Goal: Use online tool/utility: Utilize a website feature to perform a specific function

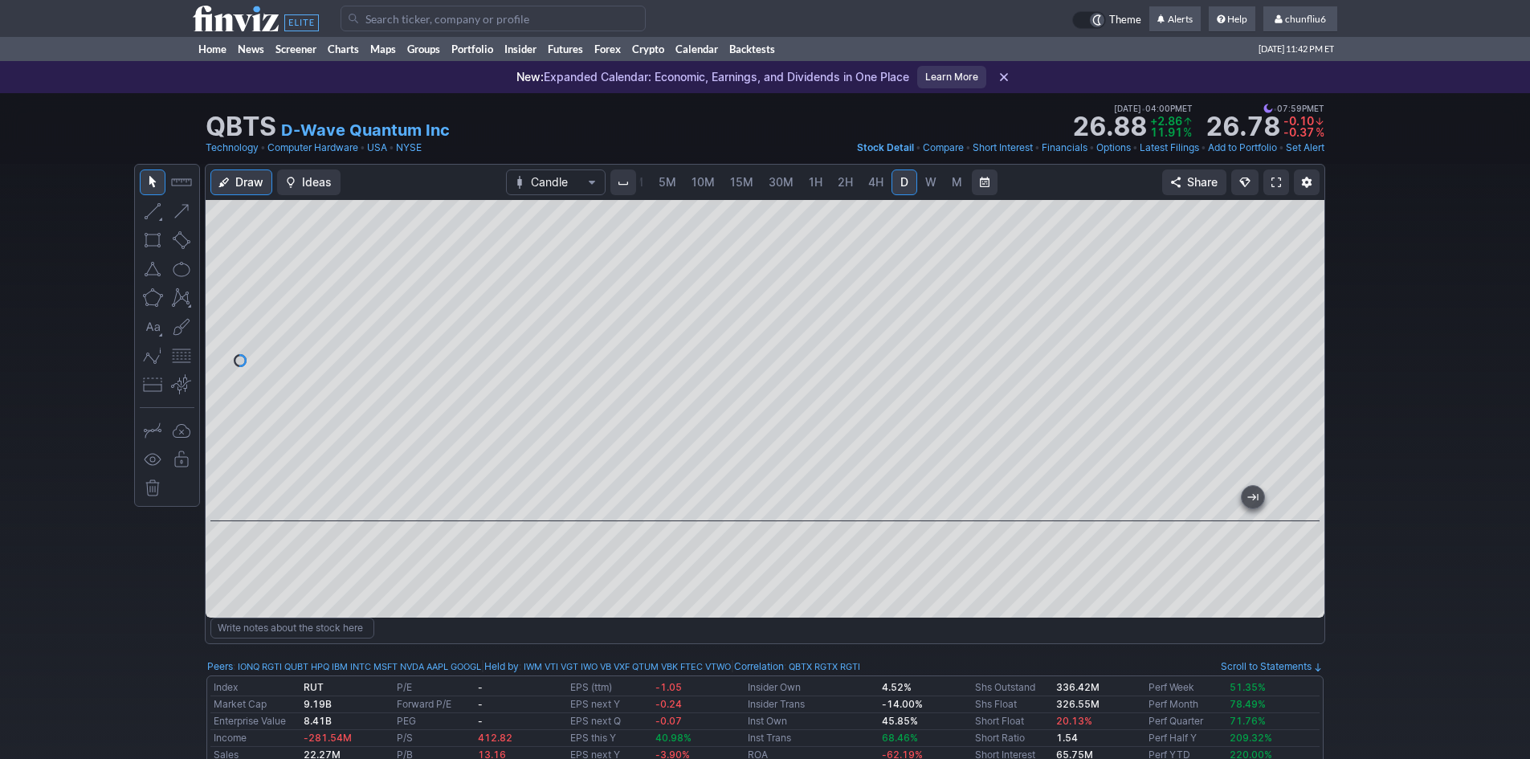
click at [1268, 178] on link at bounding box center [1276, 182] width 26 height 26
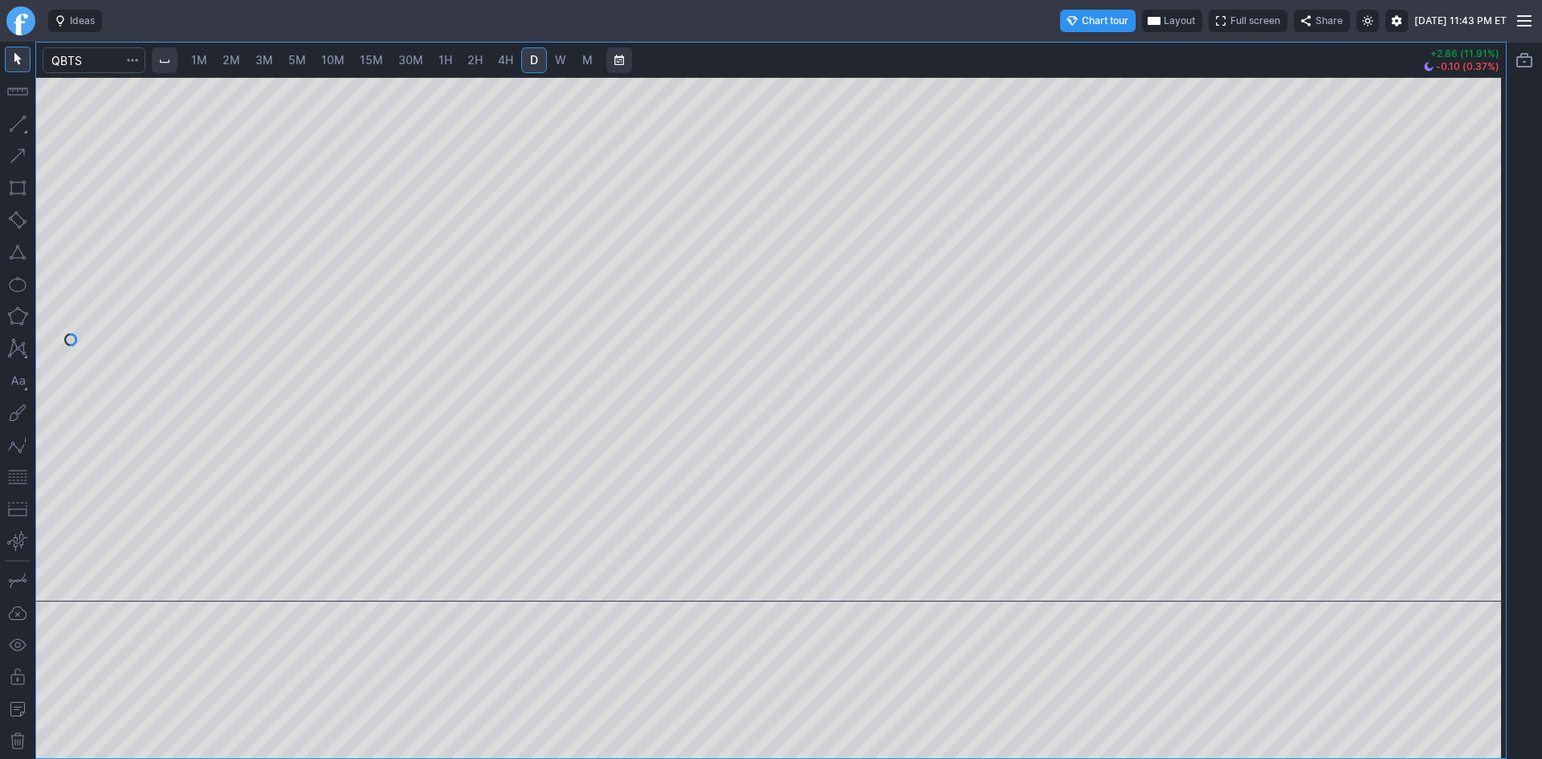
drag, startPoint x: 1497, startPoint y: 183, endPoint x: 1482, endPoint y: 270, distance: 88.0
click at [1482, 270] on div at bounding box center [1489, 335] width 34 height 484
click at [10, 480] on button "button" at bounding box center [18, 477] width 26 height 26
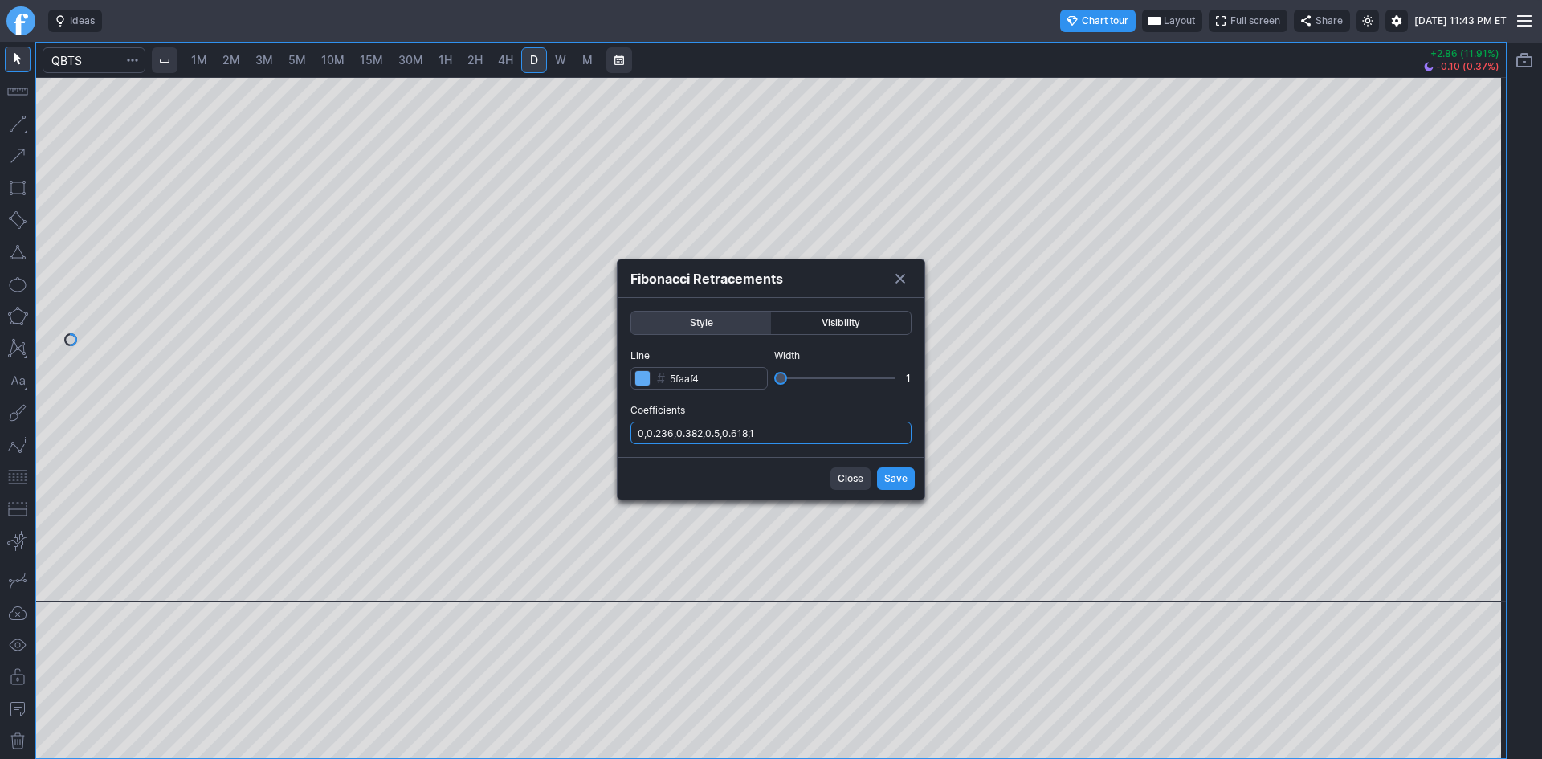
click at [822, 432] on input "0,0.236,0.382,0.5,0.618,1" at bounding box center [770, 433] width 281 height 22
type input "0,0.236,0.382,0.5,0.618,1,.786"
click at [898, 471] on span "Save" at bounding box center [895, 479] width 23 height 16
